Goal: Use online tool/utility: Utilize a website feature to perform a specific function

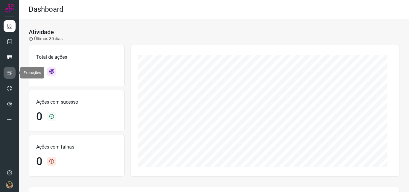
click at [10, 74] on icon at bounding box center [10, 73] width 6 height 6
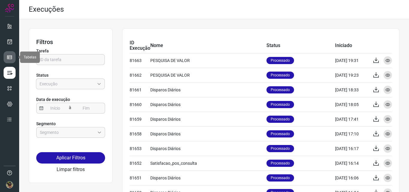
click at [7, 57] on icon at bounding box center [10, 57] width 6 height 6
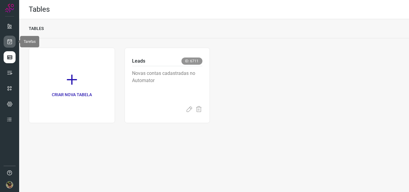
click at [4, 44] on link at bounding box center [10, 42] width 12 height 12
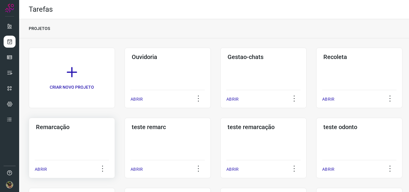
click at [125, 160] on div "Remarcação ABRIR" at bounding box center [168, 148] width 86 height 60
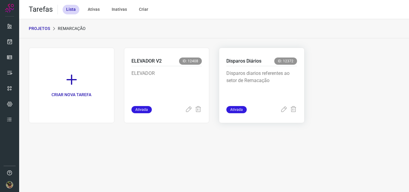
click at [277, 72] on p "Disparos diarios referentes ao setor de Remacação" at bounding box center [261, 85] width 71 height 30
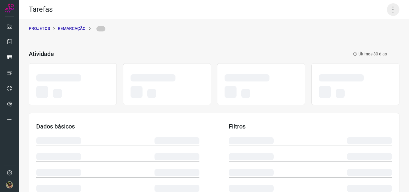
click at [392, 4] on icon at bounding box center [393, 9] width 13 height 13
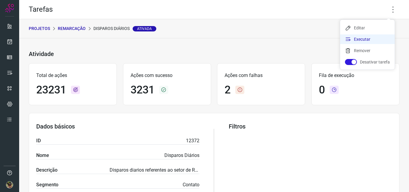
click at [358, 40] on li "Executar" at bounding box center [367, 39] width 54 height 10
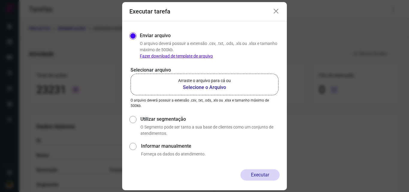
click at [209, 83] on p "Arraste o arquivo para cá ou" at bounding box center [204, 81] width 53 height 6
click at [0, 0] on input "Arraste o arquivo para cá ou Selecione o Arquivo" at bounding box center [0, 0] width 0 height 0
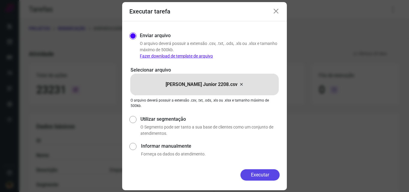
click at [265, 179] on button "Executar" at bounding box center [259, 174] width 39 height 11
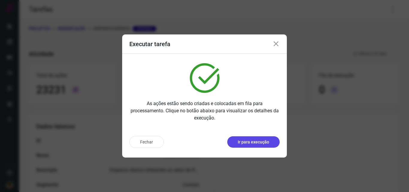
click at [251, 142] on p "Ir para execução" at bounding box center [253, 142] width 31 height 6
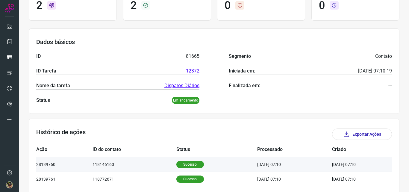
scroll to position [84, 0]
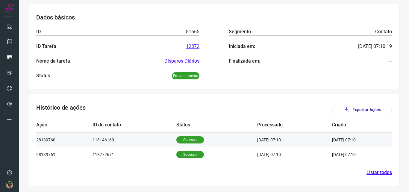
click at [162, 141] on td "118146160" at bounding box center [135, 139] width 84 height 15
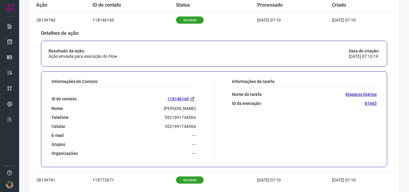
scroll to position [230, 0]
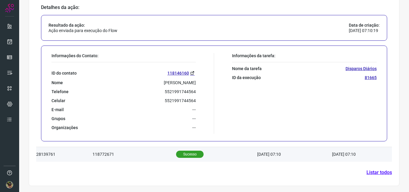
click at [151, 152] on td "118772671" at bounding box center [135, 154] width 84 height 15
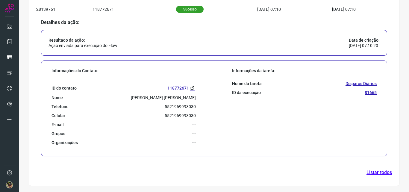
scroll to position [140, 0]
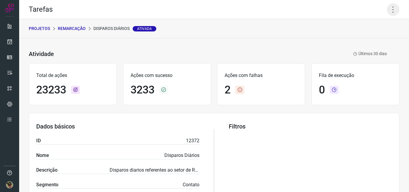
click at [387, 10] on icon at bounding box center [393, 9] width 13 height 13
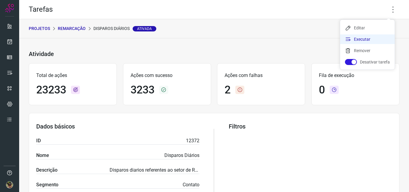
click at [367, 39] on li "Executar" at bounding box center [367, 39] width 54 height 10
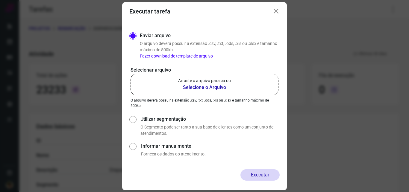
click at [196, 81] on p "Arraste o arquivo para cá ou" at bounding box center [204, 81] width 53 height 6
click at [0, 0] on input "Arraste o arquivo para cá ou Selecione o Arquivo" at bounding box center [0, 0] width 0 height 0
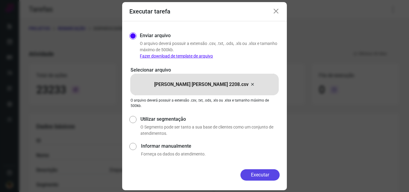
click at [254, 174] on button "Executar" at bounding box center [259, 174] width 39 height 11
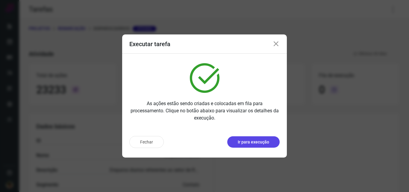
click at [250, 144] on p "Ir para execução" at bounding box center [253, 142] width 31 height 6
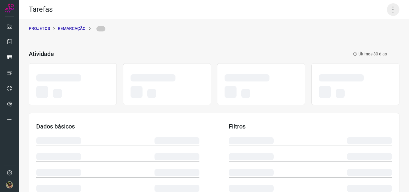
click at [389, 9] on icon at bounding box center [393, 9] width 13 height 13
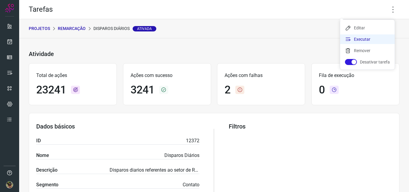
click at [366, 39] on li "Executar" at bounding box center [367, 39] width 54 height 10
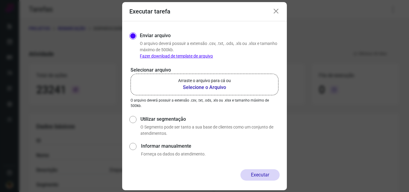
click at [211, 93] on label "Arraste o arquivo para cá ou Selecione o Arquivo" at bounding box center [205, 85] width 148 height 22
click at [0, 0] on input "Arraste o arquivo para cá ou Selecione o Arquivo" at bounding box center [0, 0] width 0 height 0
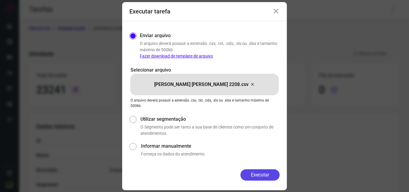
click at [246, 174] on button "Executar" at bounding box center [259, 174] width 39 height 11
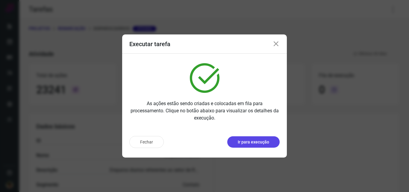
click at [270, 141] on button "Ir para execução" at bounding box center [253, 141] width 52 height 11
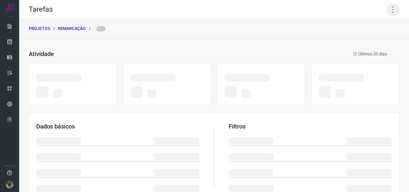
click at [388, 8] on icon at bounding box center [393, 9] width 13 height 13
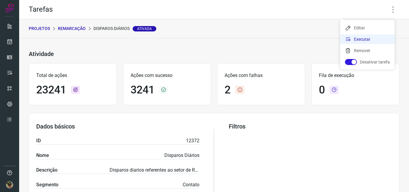
click at [357, 40] on li "Executar" at bounding box center [367, 39] width 54 height 10
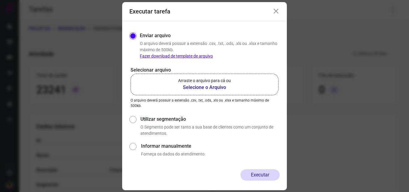
click at [218, 88] on b "Selecione o Arquivo" at bounding box center [204, 87] width 53 height 7
click at [0, 0] on input "Arraste o arquivo para cá ou Selecione o Arquivo" at bounding box center [0, 0] width 0 height 0
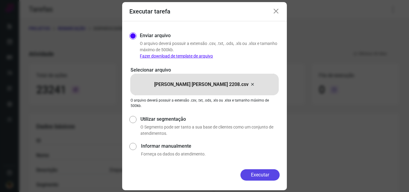
click at [252, 176] on button "Executar" at bounding box center [259, 174] width 39 height 11
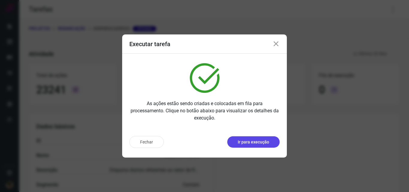
click at [259, 145] on p "Ir para execução" at bounding box center [253, 142] width 31 height 6
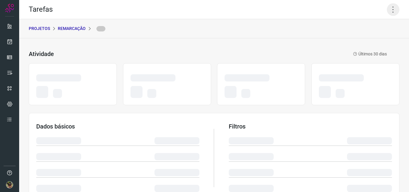
click at [390, 13] on icon at bounding box center [393, 9] width 13 height 13
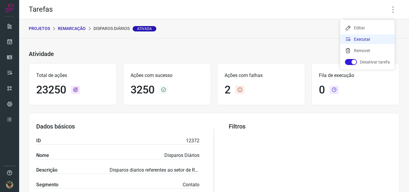
click at [378, 36] on li "Executar" at bounding box center [367, 39] width 54 height 10
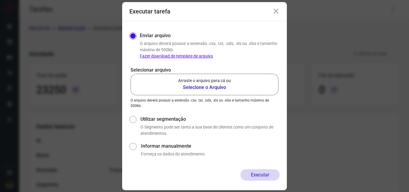
click at [234, 78] on label "Arraste o arquivo para cá ou Selecione o Arquivo" at bounding box center [205, 85] width 148 height 22
click at [0, 0] on input "Arraste o arquivo para cá ou Selecione o Arquivo" at bounding box center [0, 0] width 0 height 0
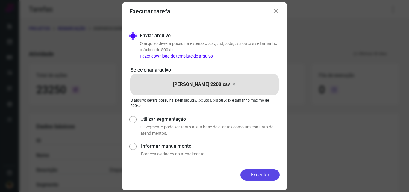
click at [251, 170] on button "Executar" at bounding box center [259, 174] width 39 height 11
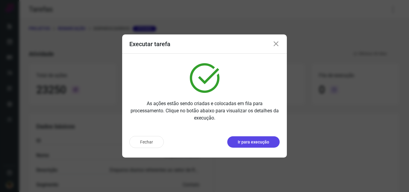
click at [259, 145] on p "Ir para execução" at bounding box center [253, 142] width 31 height 6
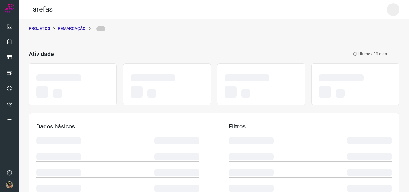
click at [391, 8] on icon at bounding box center [393, 9] width 13 height 13
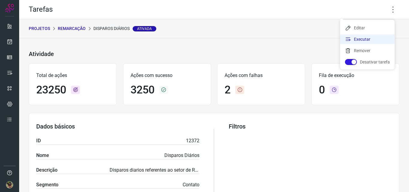
click at [363, 43] on li "Executar" at bounding box center [367, 39] width 54 height 10
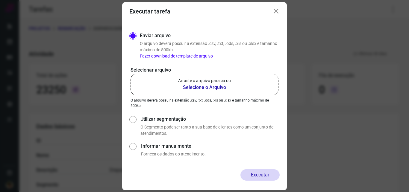
click at [208, 87] on b "Selecione o Arquivo" at bounding box center [204, 87] width 53 height 7
click at [0, 0] on input "Arraste o arquivo para cá ou Selecione o Arquivo" at bounding box center [0, 0] width 0 height 0
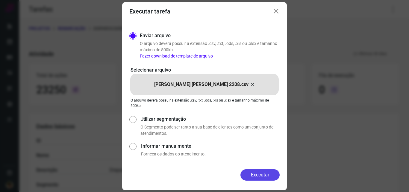
click at [255, 177] on button "Executar" at bounding box center [259, 174] width 39 height 11
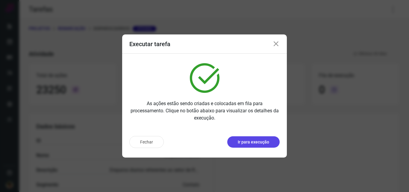
click at [257, 146] on button "Ir para execução" at bounding box center [253, 141] width 52 height 11
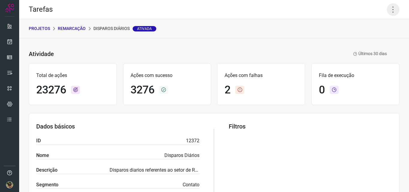
click at [387, 10] on icon at bounding box center [393, 9] width 13 height 13
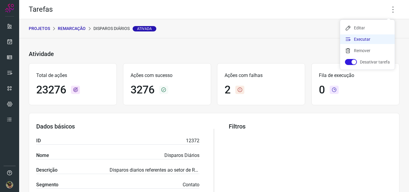
click at [368, 40] on li "Executar" at bounding box center [367, 39] width 54 height 10
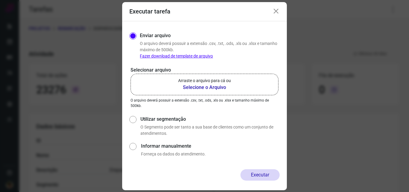
click at [207, 85] on b "Selecione o Arquivo" at bounding box center [204, 87] width 53 height 7
click at [0, 0] on input "Arraste o arquivo para cá ou Selecione o Arquivo" at bounding box center [0, 0] width 0 height 0
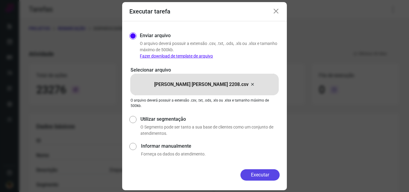
click at [252, 174] on button "Executar" at bounding box center [259, 174] width 39 height 11
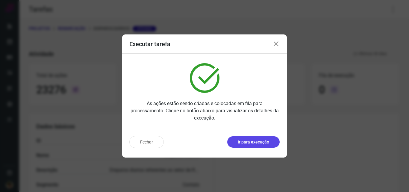
click at [265, 145] on p "Ir para execução" at bounding box center [253, 142] width 31 height 6
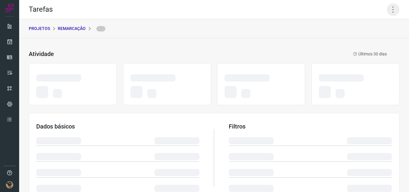
click at [387, 7] on icon at bounding box center [393, 9] width 13 height 13
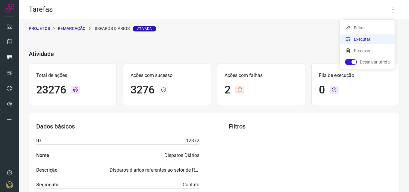
click at [372, 41] on li "Executar" at bounding box center [367, 39] width 54 height 10
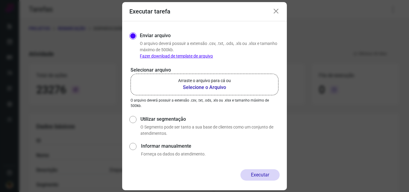
click at [229, 89] on b "Selecione o Arquivo" at bounding box center [204, 87] width 53 height 7
click at [0, 0] on input "Arraste o arquivo para cá ou Selecione o Arquivo" at bounding box center [0, 0] width 0 height 0
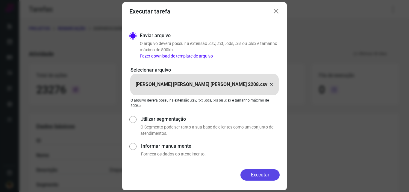
click at [263, 170] on button "Executar" at bounding box center [259, 174] width 39 height 11
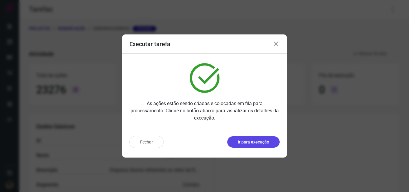
click at [259, 143] on p "Ir para execução" at bounding box center [253, 142] width 31 height 6
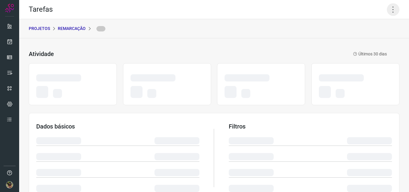
click at [391, 10] on icon at bounding box center [393, 9] width 13 height 13
click at [391, 13] on icon at bounding box center [393, 9] width 13 height 13
click at [390, 10] on icon at bounding box center [393, 9] width 13 height 13
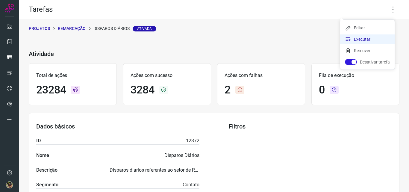
click at [351, 43] on li "Executar" at bounding box center [367, 39] width 54 height 10
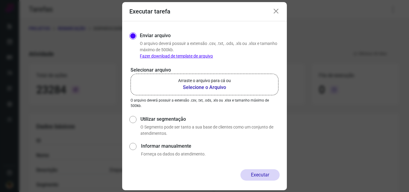
click at [199, 84] on p "Arraste o arquivo para cá ou" at bounding box center [204, 81] width 53 height 6
click at [0, 0] on input "Arraste o arquivo para cá ou Selecione o Arquivo" at bounding box center [0, 0] width 0 height 0
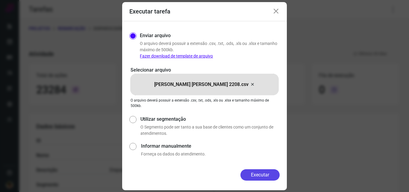
click at [255, 173] on button "Executar" at bounding box center [259, 174] width 39 height 11
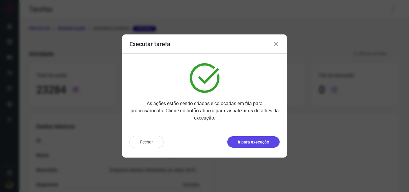
click at [264, 142] on p "Ir para execução" at bounding box center [253, 142] width 31 height 6
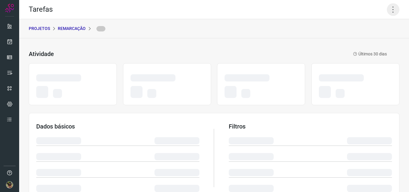
click at [391, 11] on icon at bounding box center [393, 9] width 13 height 13
click at [347, 23] on div "PROJETOS Remarcação" at bounding box center [214, 28] width 390 height 19
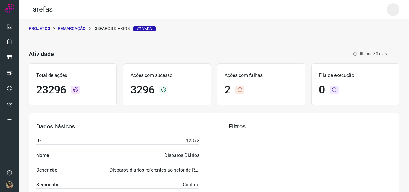
click at [393, 11] on icon at bounding box center [393, 9] width 13 height 13
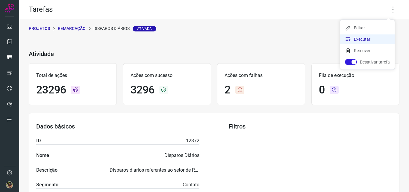
click at [369, 39] on li "Executar" at bounding box center [367, 39] width 54 height 10
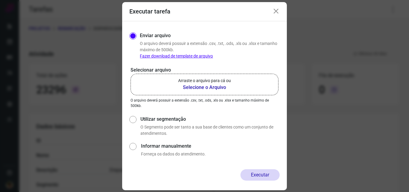
click at [212, 88] on b "Selecione o Arquivo" at bounding box center [204, 87] width 53 height 7
click at [0, 0] on input "Arraste o arquivo para cá ou Selecione o Arquivo" at bounding box center [0, 0] width 0 height 0
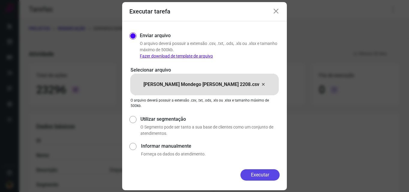
click at [261, 175] on button "Executar" at bounding box center [259, 174] width 39 height 11
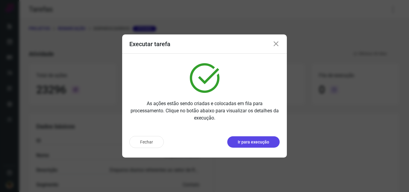
click at [271, 142] on button "Ir para execução" at bounding box center [253, 141] width 52 height 11
